Goal: Navigation & Orientation: Find specific page/section

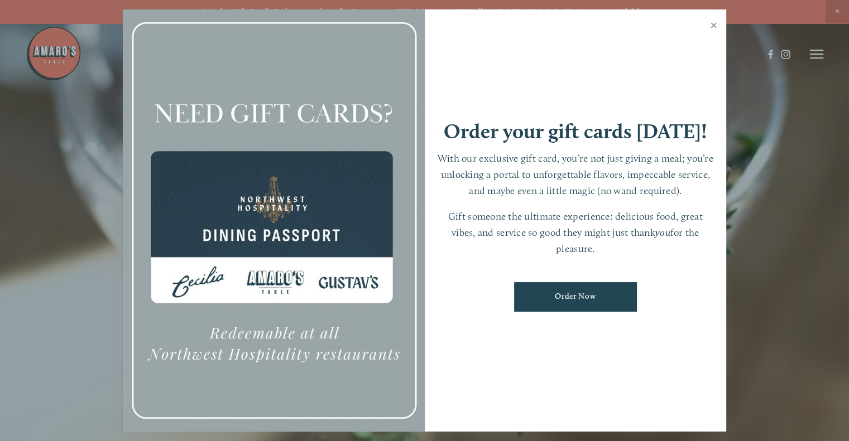
click at [712, 24] on link "Close" at bounding box center [713, 26] width 22 height 31
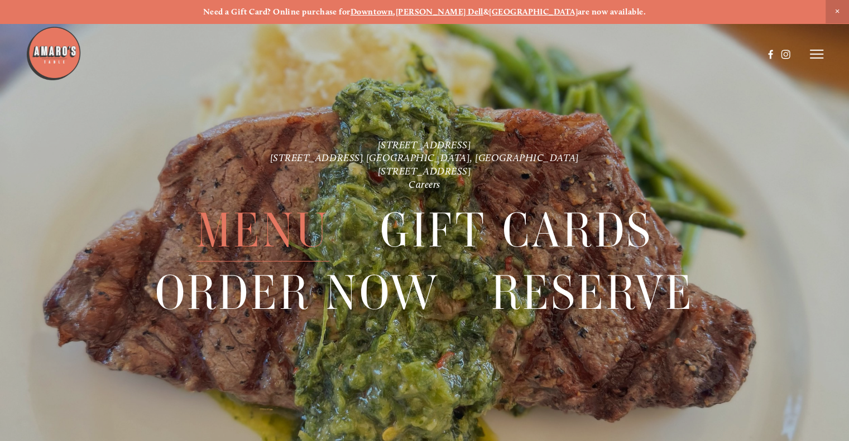
click at [281, 230] on span "Menu" at bounding box center [262, 231] width 133 height 62
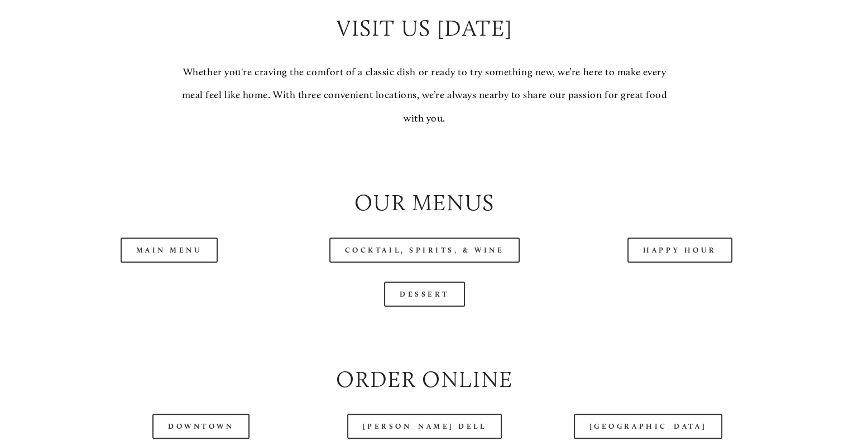
scroll to position [1004, 0]
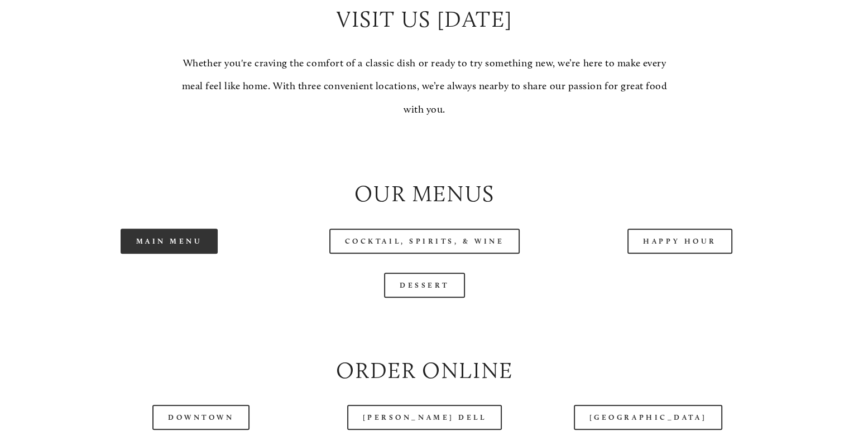
click at [185, 254] on link "Main Menu" at bounding box center [170, 241] width 98 height 25
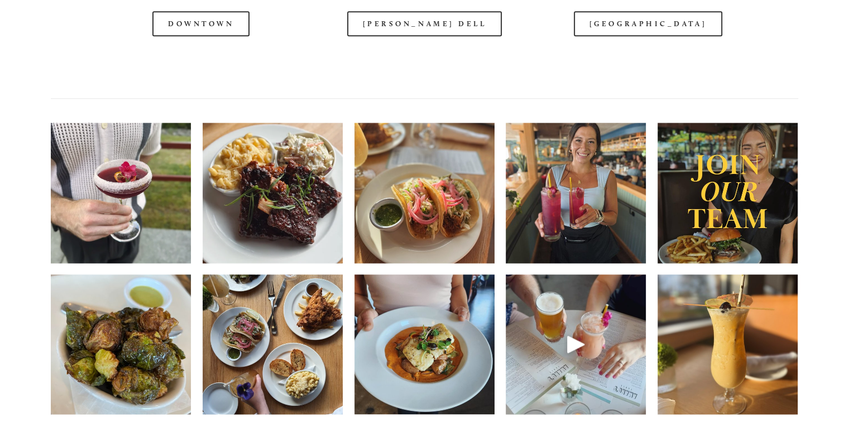
scroll to position [1562, 0]
